Goal: Check status: Check status

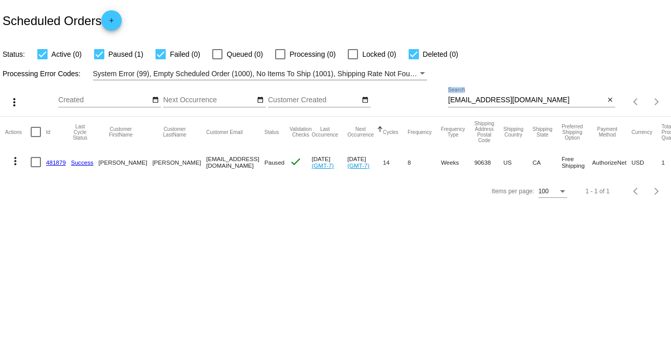
drag, startPoint x: 552, startPoint y: 104, endPoint x: 495, endPoint y: 100, distance: 57.5
click at [474, 100] on div "ralphtonygarcia@yahoo.com Search close" at bounding box center [531, 101] width 167 height 29
click at [547, 98] on input "ralphtonygarcia@yahoo.com" at bounding box center [526, 100] width 156 height 8
drag, startPoint x: 438, startPoint y: 98, endPoint x: 430, endPoint y: 98, distance: 8.7
click at [430, 98] on div "more_vert Sep Jan Feb Mar [DATE]" at bounding box center [335, 98] width 671 height 36
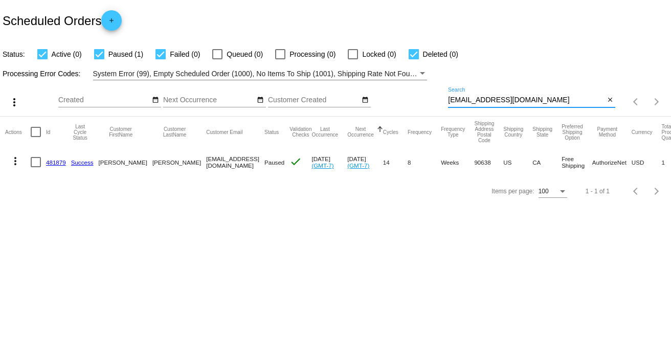
paste input "eckertba@gmail"
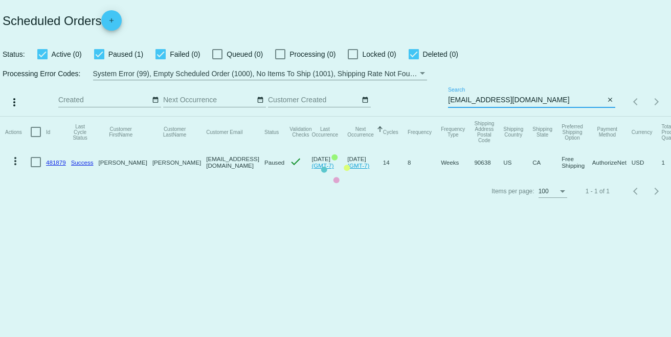
type input "[EMAIL_ADDRESS][DOMAIN_NAME]"
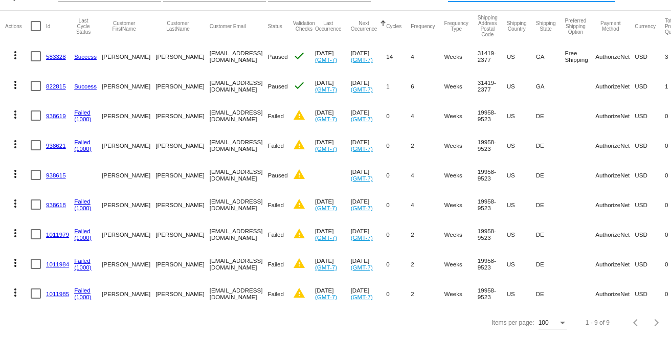
scroll to position [114, 0]
click at [53, 261] on link "1011984" at bounding box center [57, 264] width 23 height 7
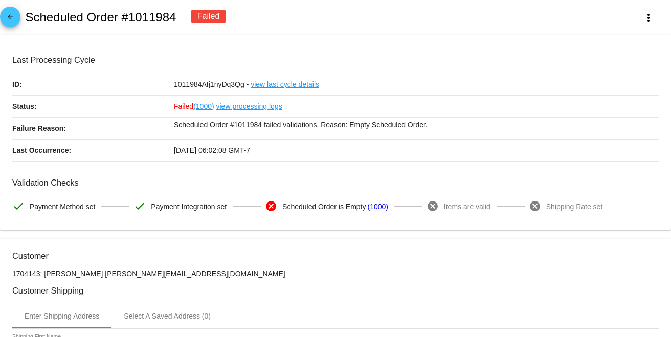
drag, startPoint x: 178, startPoint y: 16, endPoint x: 28, endPoint y: 16, distance: 150.3
click at [28, 16] on div "arrow_back Scheduled Order #1011984 Failed more_vert" at bounding box center [335, 17] width 671 height 35
copy h2 "Scheduled Order #1011984"
click at [376, 58] on h3 "Last Processing Cycle" at bounding box center [335, 60] width 646 height 10
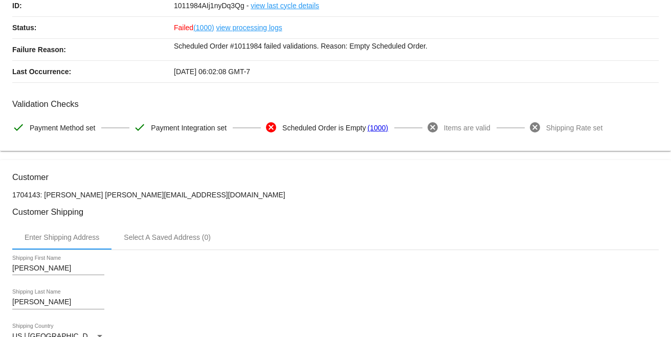
scroll to position [170, 0]
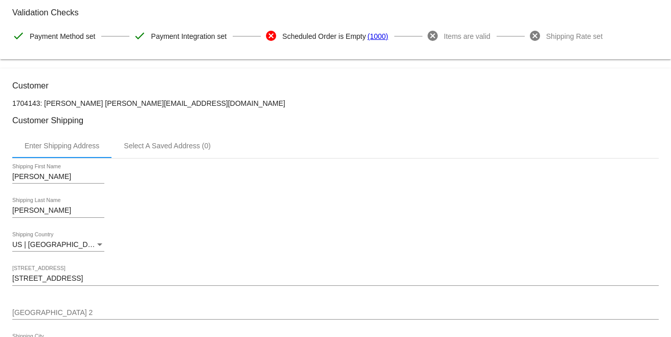
drag, startPoint x: 184, startPoint y: 105, endPoint x: 101, endPoint y: 103, distance: 82.9
click at [101, 103] on p "1704143: [PERSON_NAME] [PERSON_NAME][EMAIL_ADDRESS][DOMAIN_NAME]" at bounding box center [335, 103] width 646 height 8
copy p "[EMAIL_ADDRESS][DOMAIN_NAME]"
drag, startPoint x: 99, startPoint y: 101, endPoint x: 43, endPoint y: 101, distance: 55.2
click at [43, 101] on p "1704143: [PERSON_NAME] [PERSON_NAME][EMAIL_ADDRESS][DOMAIN_NAME]" at bounding box center [335, 103] width 646 height 8
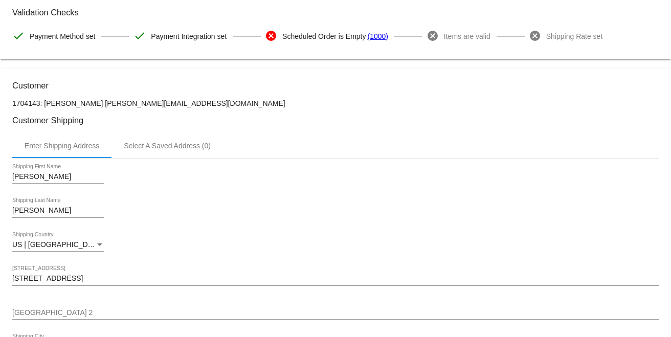
copy p "[PERSON_NAME]"
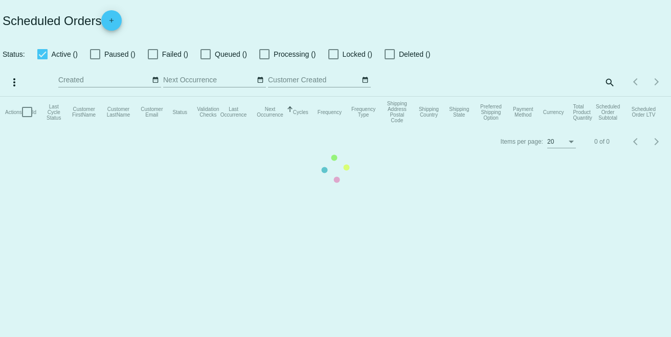
checkbox input "true"
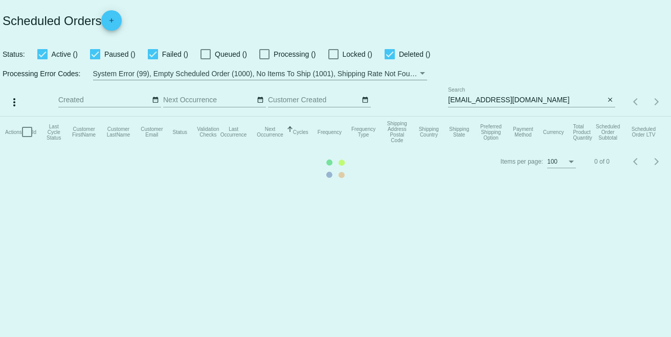
click at [560, 117] on mat-table "Actions Id Last Cycle Status Customer FirstName Customer LastName Customer Emai…" at bounding box center [335, 132] width 671 height 31
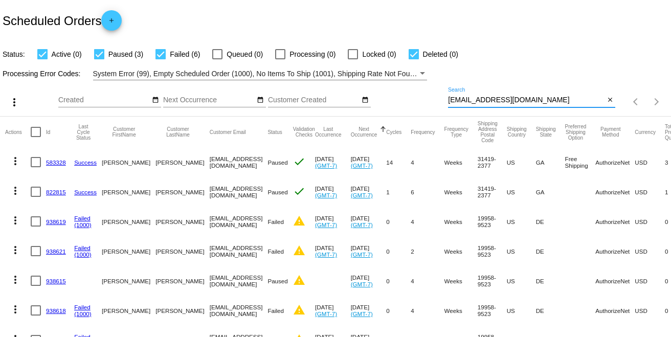
paste input "sissy4god"
drag, startPoint x: 515, startPoint y: 95, endPoint x: 419, endPoint y: 93, distance: 96.2
click at [419, 93] on div "more_vert Sep Jan Feb Mar [DATE]" at bounding box center [335, 98] width 671 height 36
type input "[EMAIL_ADDRESS][DOMAIN_NAME]"
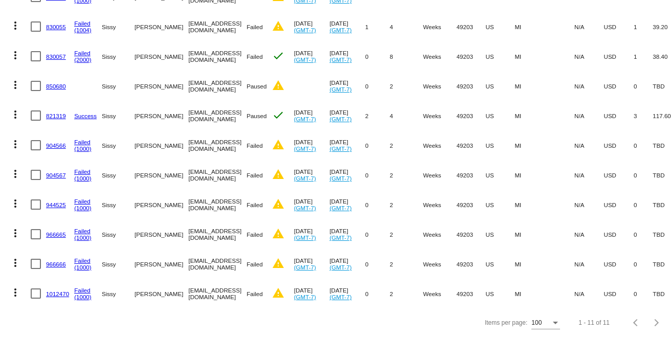
scroll to position [174, 0]
click at [49, 290] on link "1012470" at bounding box center [57, 293] width 23 height 7
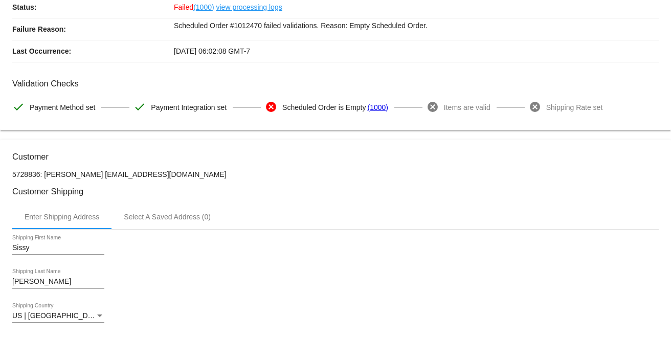
scroll to position [114, 0]
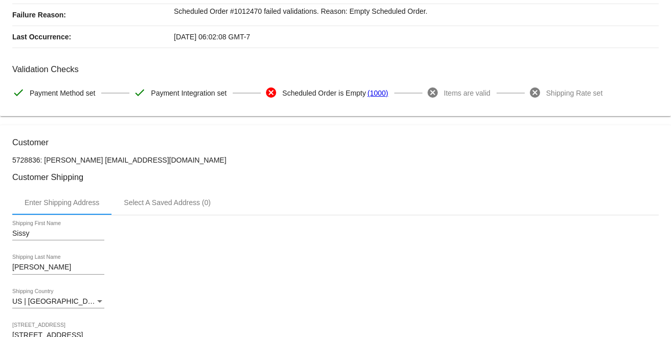
copy p "[EMAIL_ADDRESS][DOMAIN_NAME]"
drag, startPoint x: 165, startPoint y: 153, endPoint x: 91, endPoint y: 162, distance: 74.6
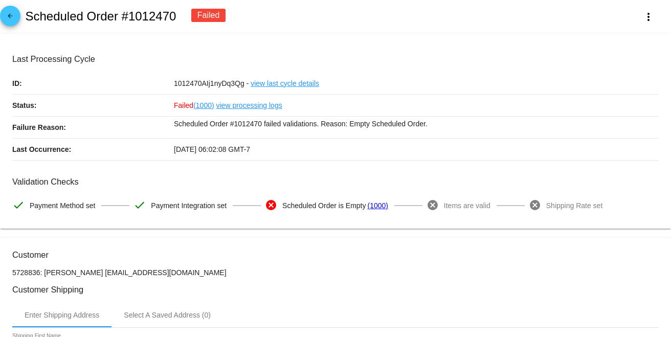
scroll to position [0, 0]
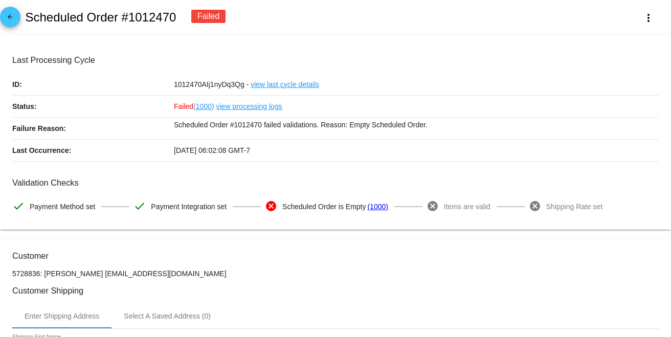
drag, startPoint x: 176, startPoint y: 17, endPoint x: 25, endPoint y: 17, distance: 151.9
click at [25, 17] on div "arrow_back Scheduled Order #1012470 Failed more_vert" at bounding box center [335, 17] width 671 height 35
copy h2 "Scheduled Order #1012470"
drag, startPoint x: 369, startPoint y: 25, endPoint x: 326, endPoint y: 14, distance: 44.8
click at [358, 24] on div "arrow_back Scheduled Order #1012470 Failed more_vert" at bounding box center [335, 17] width 671 height 35
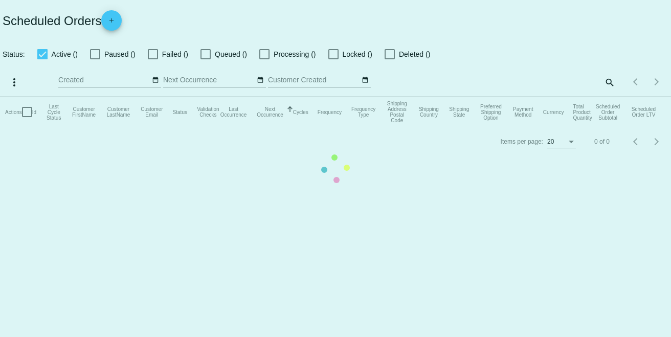
checkbox input "true"
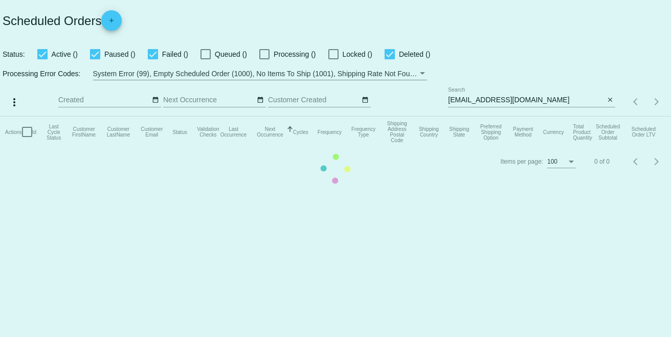
click at [537, 117] on mat-table "Actions Id Last Cycle Status Customer FirstName Customer LastName Customer Emai…" at bounding box center [335, 132] width 671 height 31
click at [518, 117] on mat-table "Actions Id Last Cycle Status Customer FirstName Customer LastName Customer Emai…" at bounding box center [335, 132] width 671 height 31
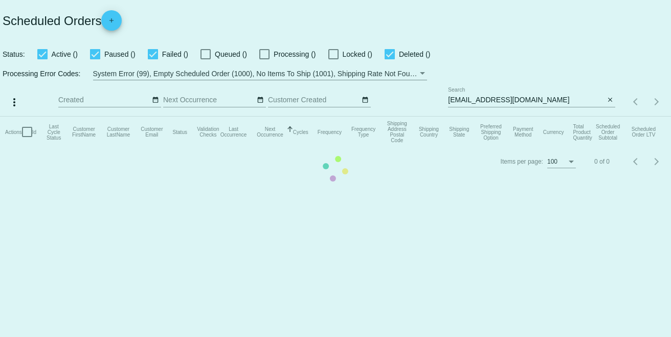
click at [518, 117] on mat-table "Actions Id Last Cycle Status Customer FirstName Customer LastName Customer Emai…" at bounding box center [335, 132] width 671 height 31
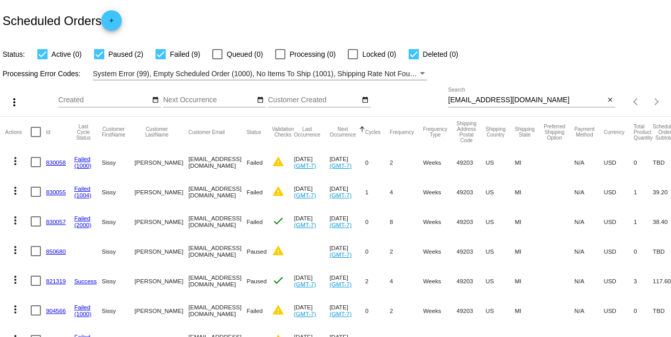
click at [522, 98] on input "[EMAIL_ADDRESS][DOMAIN_NAME]" at bounding box center [526, 100] width 156 height 8
drag, startPoint x: 523, startPoint y: 98, endPoint x: 414, endPoint y: 98, distance: 108.4
click at [414, 98] on div "more_vert Sep Jan Feb Mar [DATE]" at bounding box center [335, 98] width 671 height 36
paste input "eckertba"
type input "[EMAIL_ADDRESS][DOMAIN_NAME]"
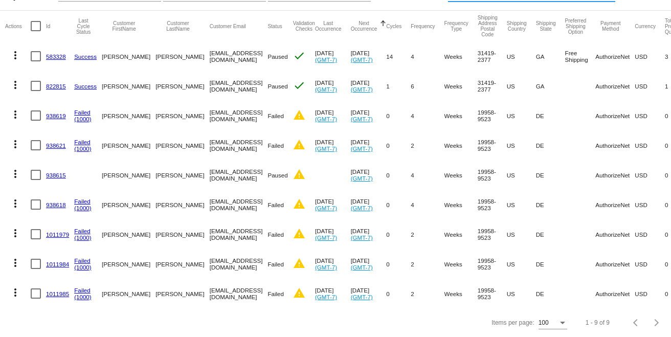
scroll to position [114, 0]
click at [65, 231] on link "1011979" at bounding box center [57, 234] width 23 height 7
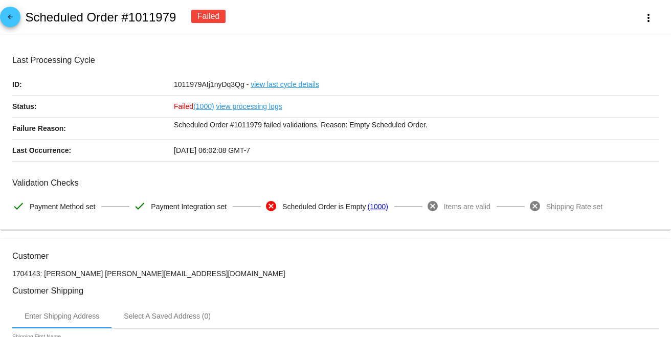
drag, startPoint x: 184, startPoint y: 24, endPoint x: 25, endPoint y: 18, distance: 158.6
click at [25, 18] on div "arrow_back Scheduled Order #1011979 Failed more_vert" at bounding box center [335, 17] width 671 height 35
copy div "Scheduled Order #1011979"
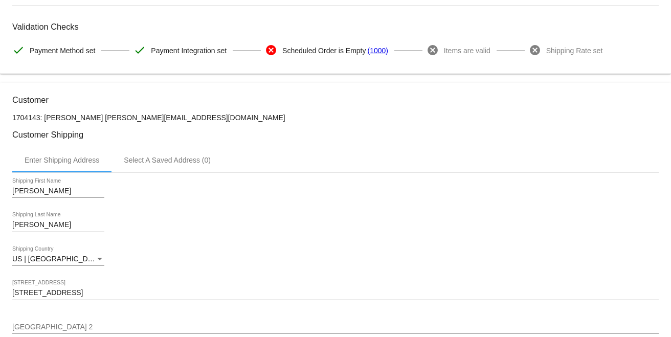
scroll to position [170, 0]
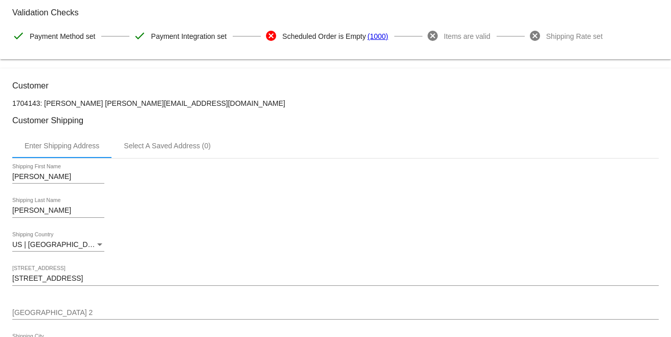
drag, startPoint x: 174, startPoint y: 102, endPoint x: 101, endPoint y: 101, distance: 73.6
click at [101, 101] on p "1704143: [PERSON_NAME] [PERSON_NAME][EMAIL_ADDRESS][DOMAIN_NAME]" at bounding box center [335, 103] width 646 height 8
copy p "[EMAIL_ADDRESS][DOMAIN_NAME]"
drag, startPoint x: 98, startPoint y: 100, endPoint x: 42, endPoint y: 104, distance: 55.9
click at [42, 104] on p "1704143: [PERSON_NAME] [PERSON_NAME][EMAIL_ADDRESS][DOMAIN_NAME]" at bounding box center [335, 103] width 646 height 8
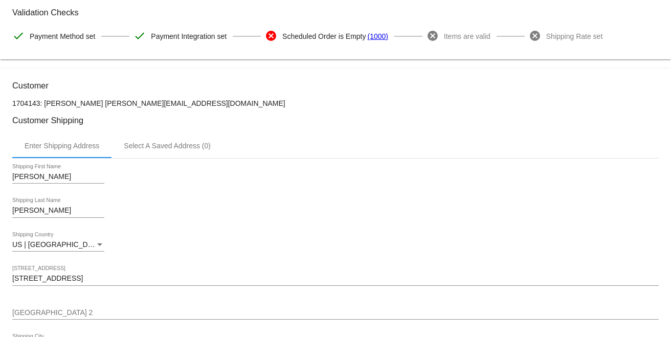
copy p "[PERSON_NAME]"
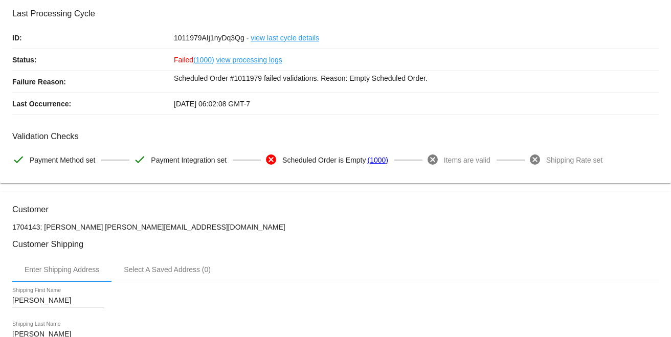
scroll to position [0, 0]
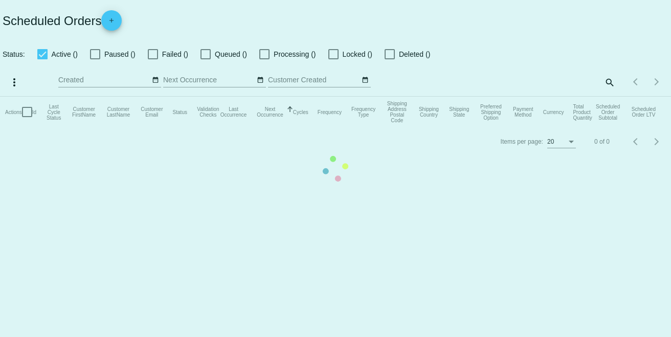
checkbox input "true"
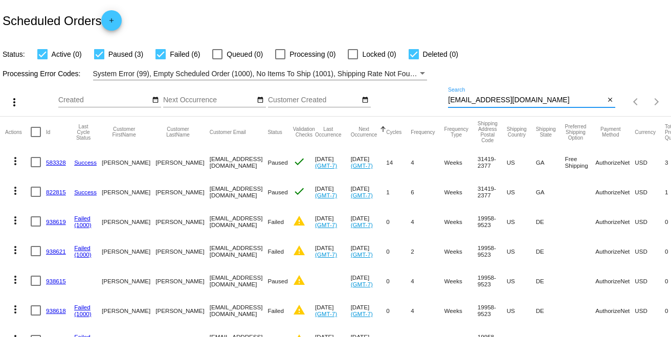
drag, startPoint x: 525, startPoint y: 97, endPoint x: 399, endPoint y: 104, distance: 126.5
click at [399, 104] on div "more_vert Sep Jan Feb Mar [DATE]" at bounding box center [335, 98] width 671 height 36
drag, startPoint x: 504, startPoint y: 96, endPoint x: 512, endPoint y: 98, distance: 9.1
click at [509, 99] on input "[EMAIL_ADDRESS][DOMAIN_NAME]" at bounding box center [526, 100] width 156 height 8
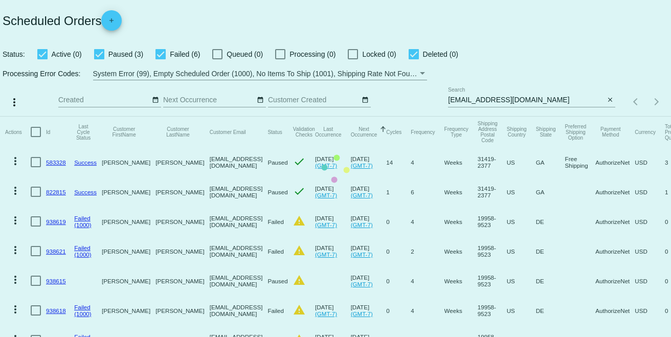
click at [518, 117] on mat-table "Actions Id Last Cycle Status Customer FirstName Customer LastName Customer Emai…" at bounding box center [335, 266] width 671 height 298
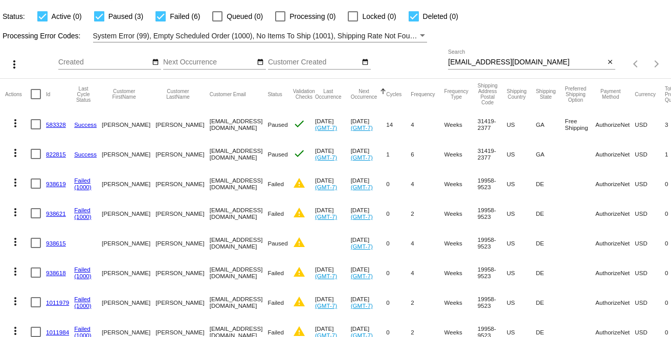
scroll to position [114, 0]
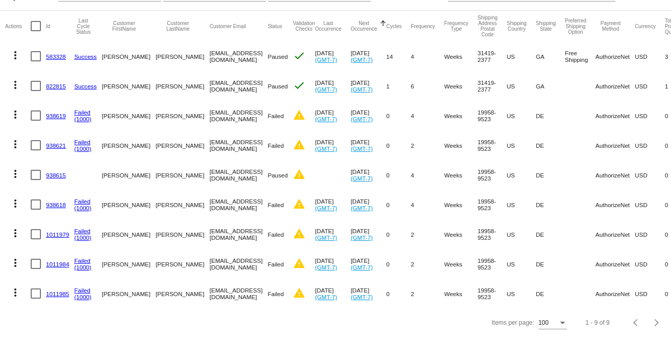
click at [64, 290] on link "1011985" at bounding box center [57, 293] width 23 height 7
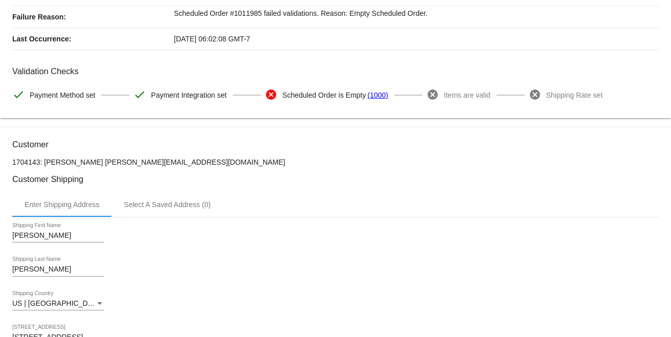
scroll to position [114, 0]
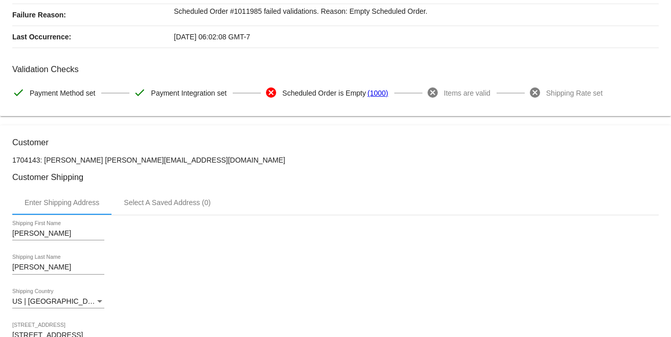
drag, startPoint x: 165, startPoint y: 161, endPoint x: 102, endPoint y: 163, distance: 62.4
click at [102, 163] on p "1704143: [PERSON_NAME] [PERSON_NAME][EMAIL_ADDRESS][DOMAIN_NAME]" at bounding box center [335, 160] width 646 height 8
copy p "[EMAIL_ADDRESS][DOMAIN_NAME]"
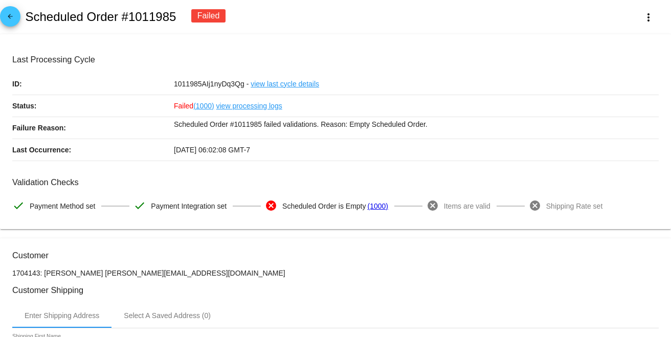
scroll to position [0, 0]
drag, startPoint x: 159, startPoint y: 19, endPoint x: 23, endPoint y: 18, distance: 136.5
click at [23, 18] on div "arrow_back Scheduled Order #1011985 Failed more_vert" at bounding box center [335, 17] width 671 height 35
copy h2 "Scheduled Order #1011985"
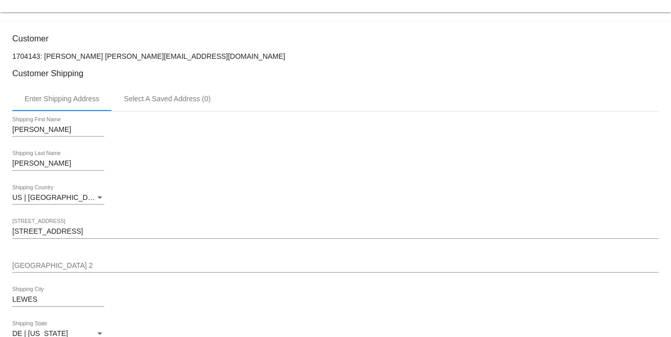
scroll to position [114, 0]
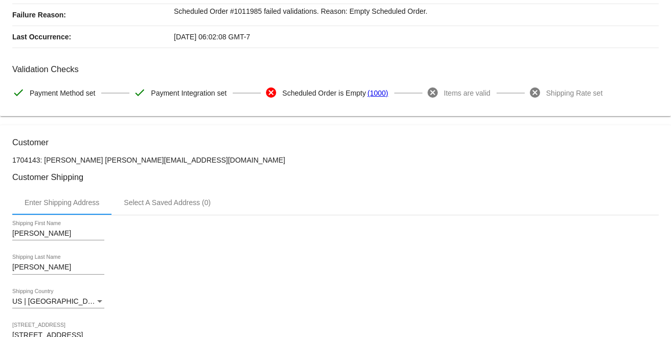
drag, startPoint x: 161, startPoint y: 165, endPoint x: 115, endPoint y: 163, distance: 45.6
drag, startPoint x: 181, startPoint y: 164, endPoint x: 173, endPoint y: 160, distance: 8.9
click at [173, 160] on p "1704143: [PERSON_NAME] [PERSON_NAME][EMAIL_ADDRESS][DOMAIN_NAME]" at bounding box center [335, 160] width 646 height 8
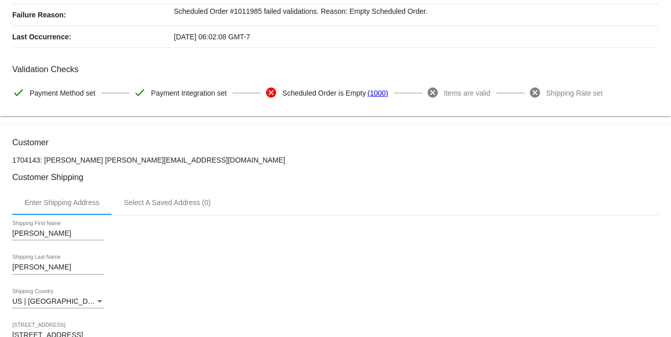
drag, startPoint x: 173, startPoint y: 160, endPoint x: 110, endPoint y: 161, distance: 62.9
click at [110, 161] on p "1704143: [PERSON_NAME] [PERSON_NAME][EMAIL_ADDRESS][DOMAIN_NAME]" at bounding box center [335, 160] width 646 height 8
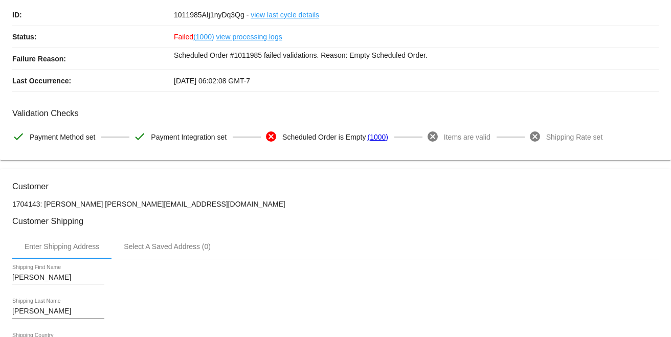
scroll to position [0, 0]
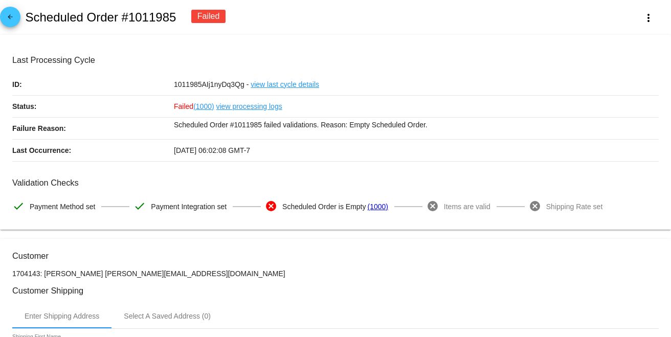
drag, startPoint x: 167, startPoint y: 12, endPoint x: 124, endPoint y: 15, distance: 43.0
click at [124, 15] on h2 "Scheduled Order #1011985" at bounding box center [100, 17] width 151 height 14
copy h2 "#1011985"
